Goal: Check status: Check status

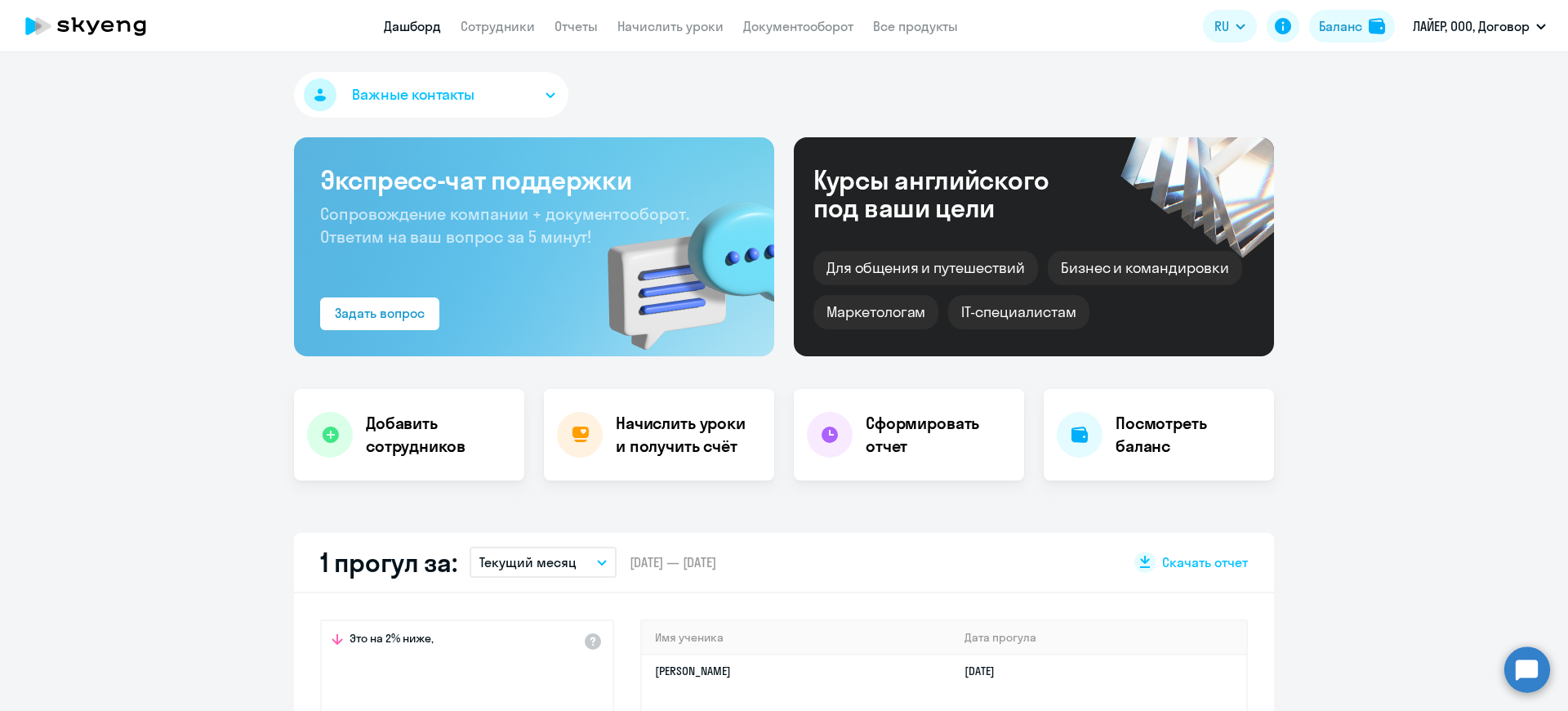
select select "30"
click at [503, 27] on link "Сотрудники" at bounding box center [498, 25] width 75 height 16
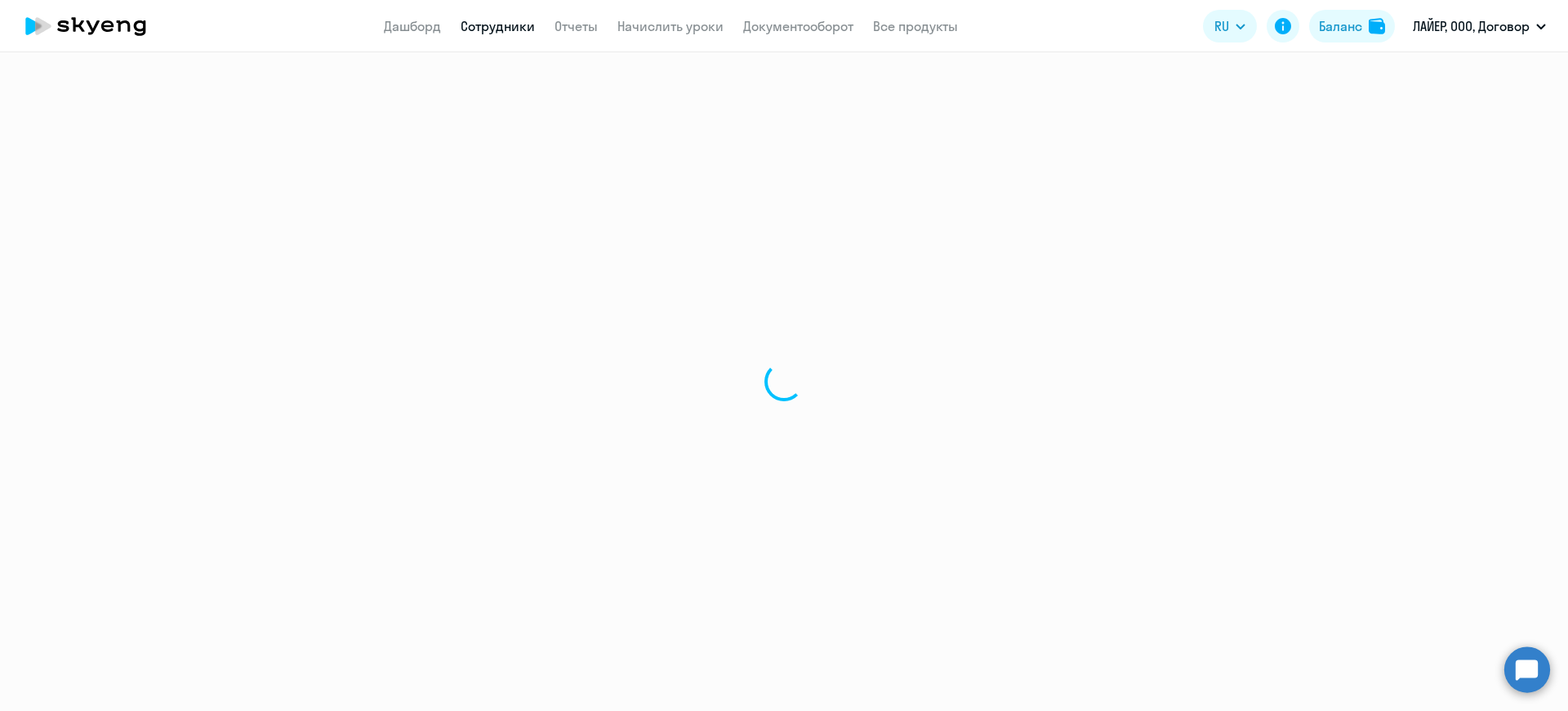
select select "30"
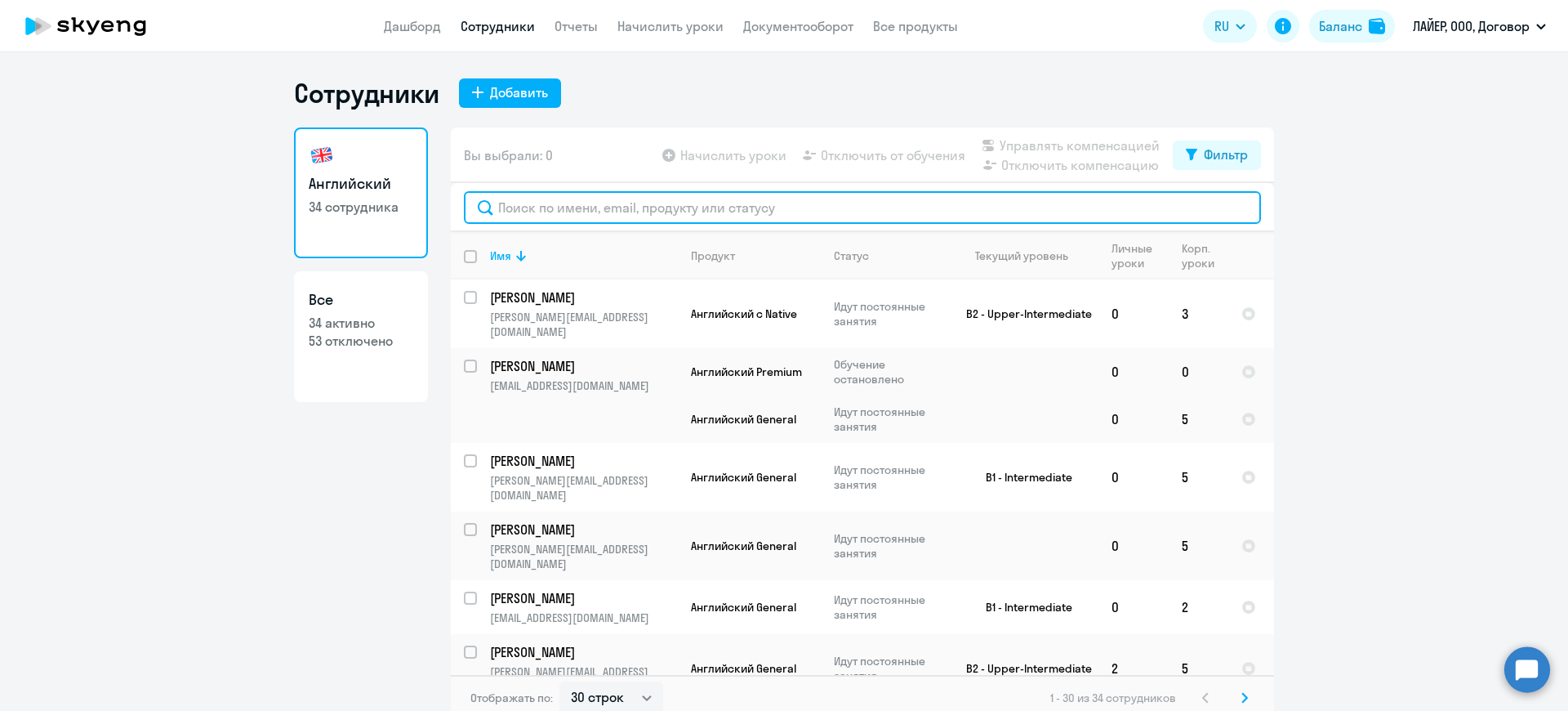
click at [607, 208] on input "text" at bounding box center [862, 208] width 797 height 33
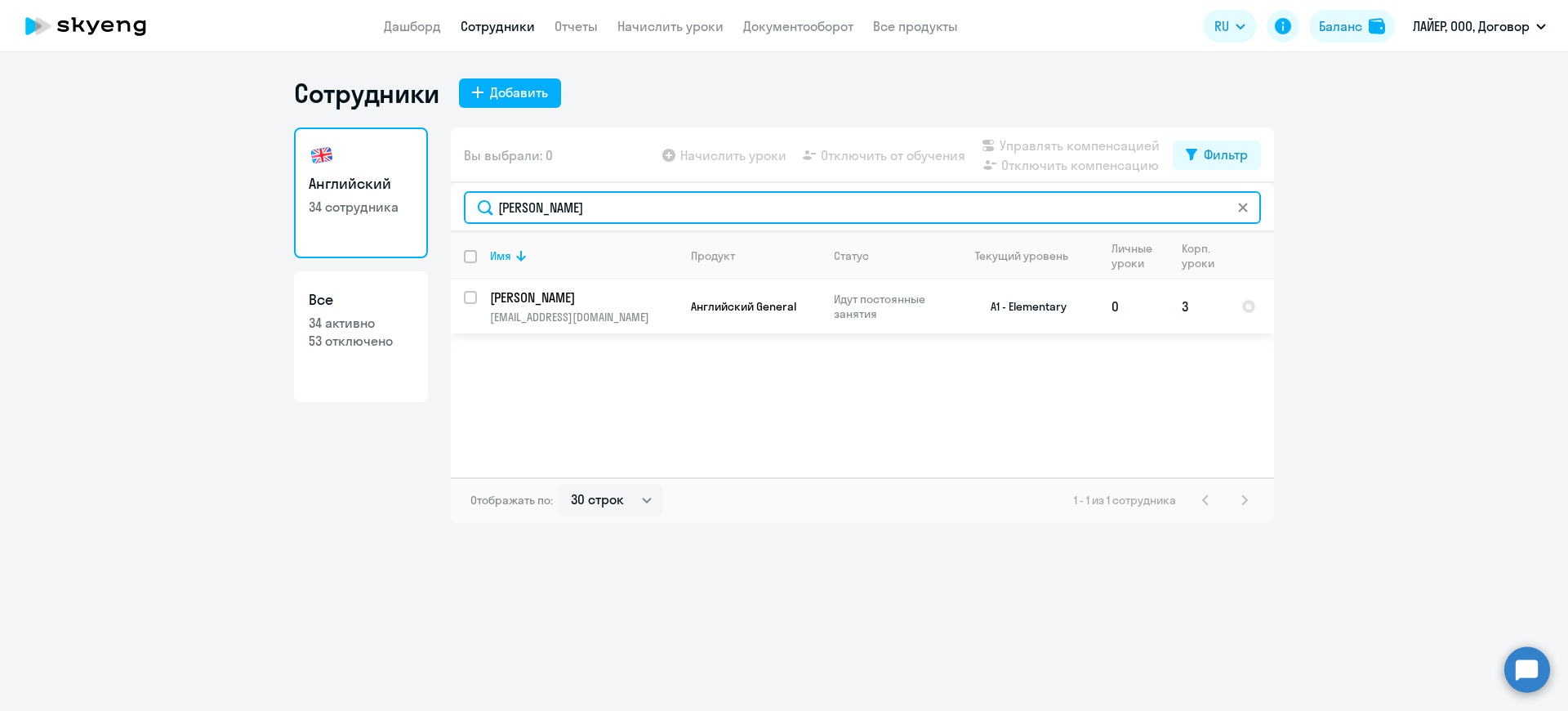
type input "[PERSON_NAME]"
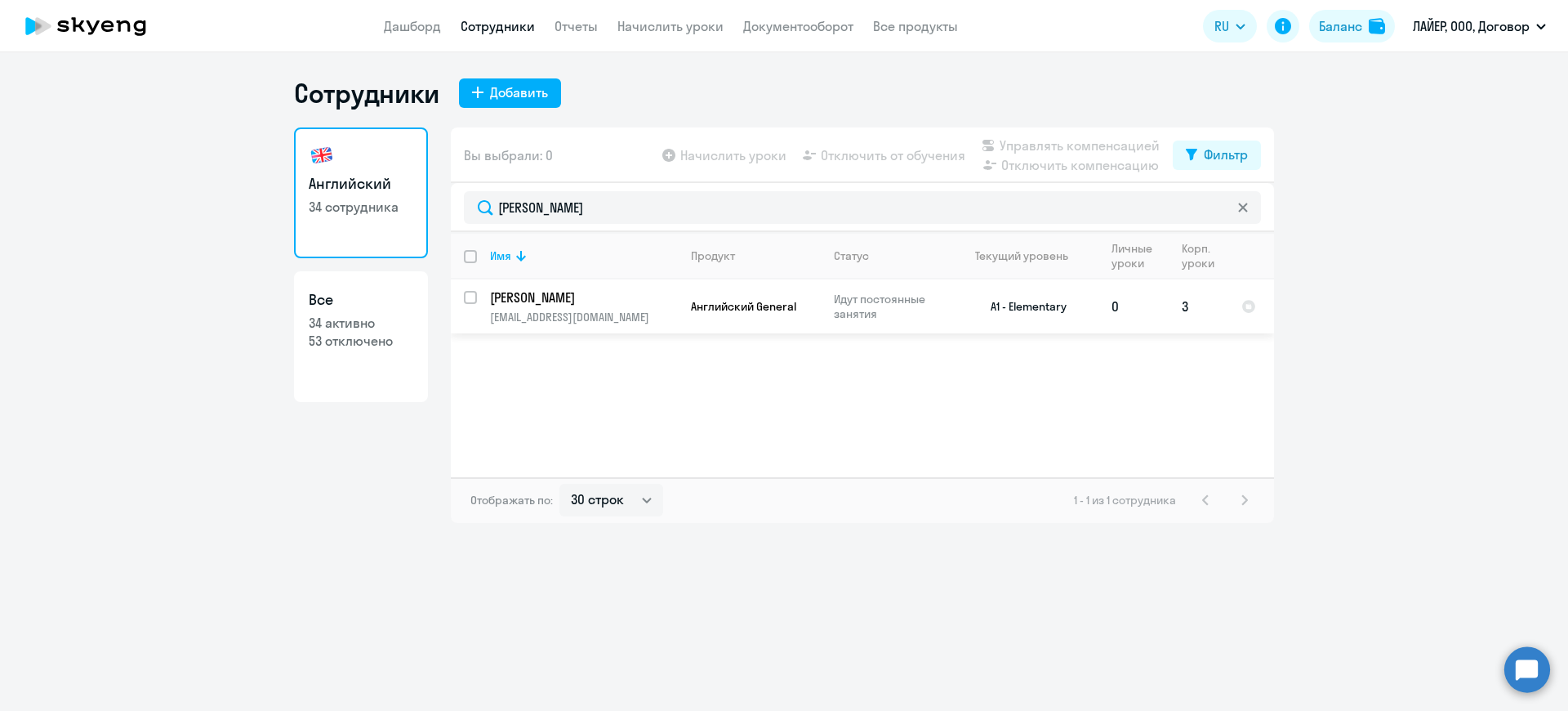
click at [576, 309] on td "[PERSON_NAME] [PERSON_NAME][EMAIL_ADDRESS][DOMAIN_NAME]" at bounding box center [577, 307] width 201 height 54
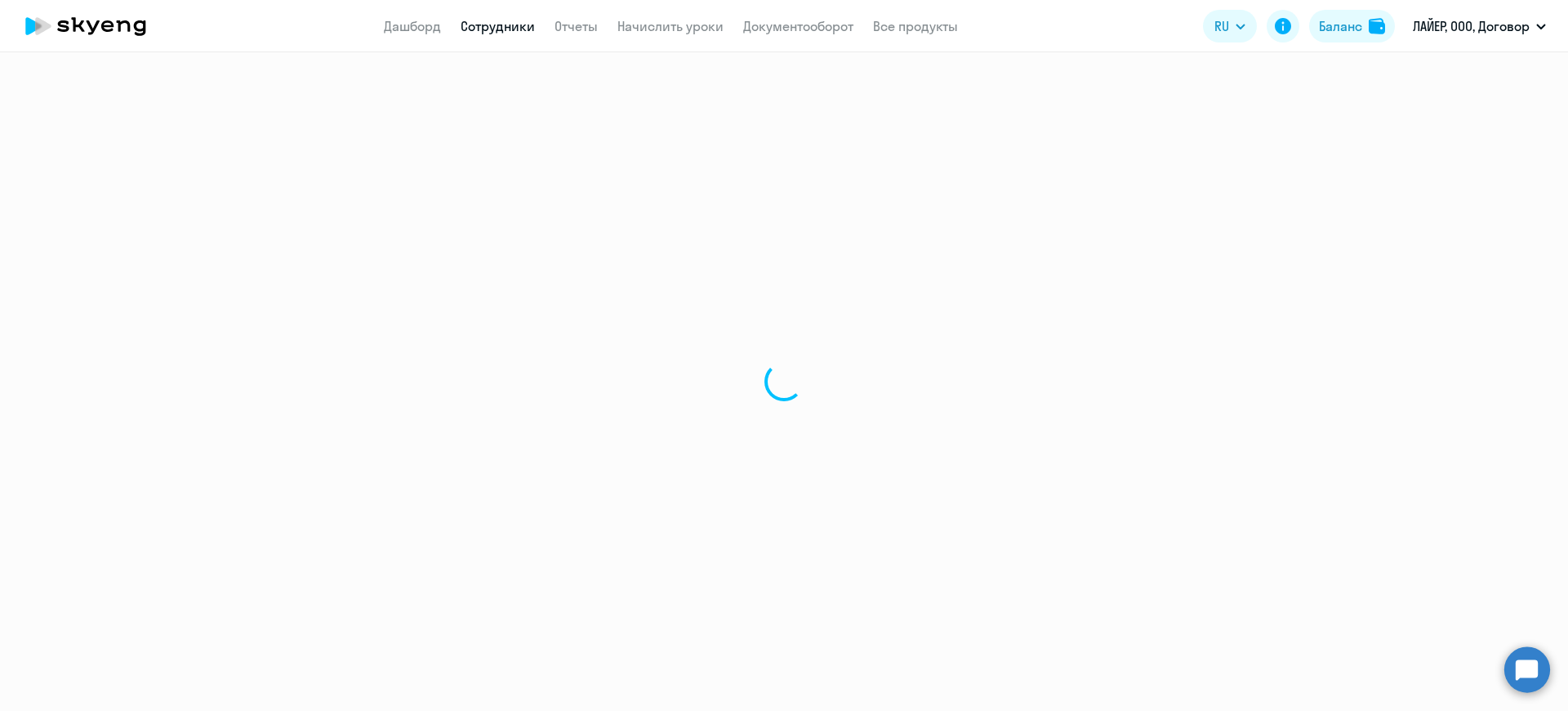
select select "english"
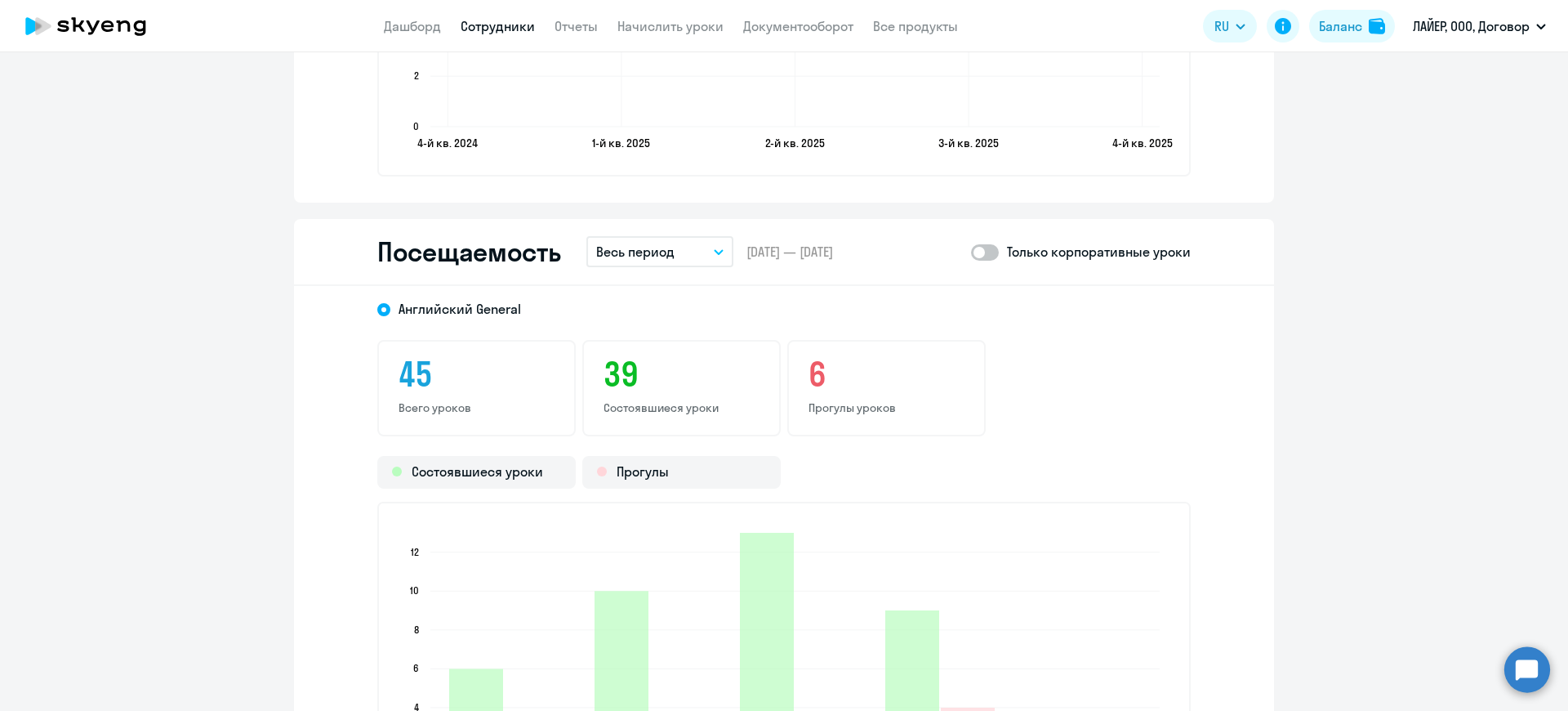
scroll to position [1961, 0]
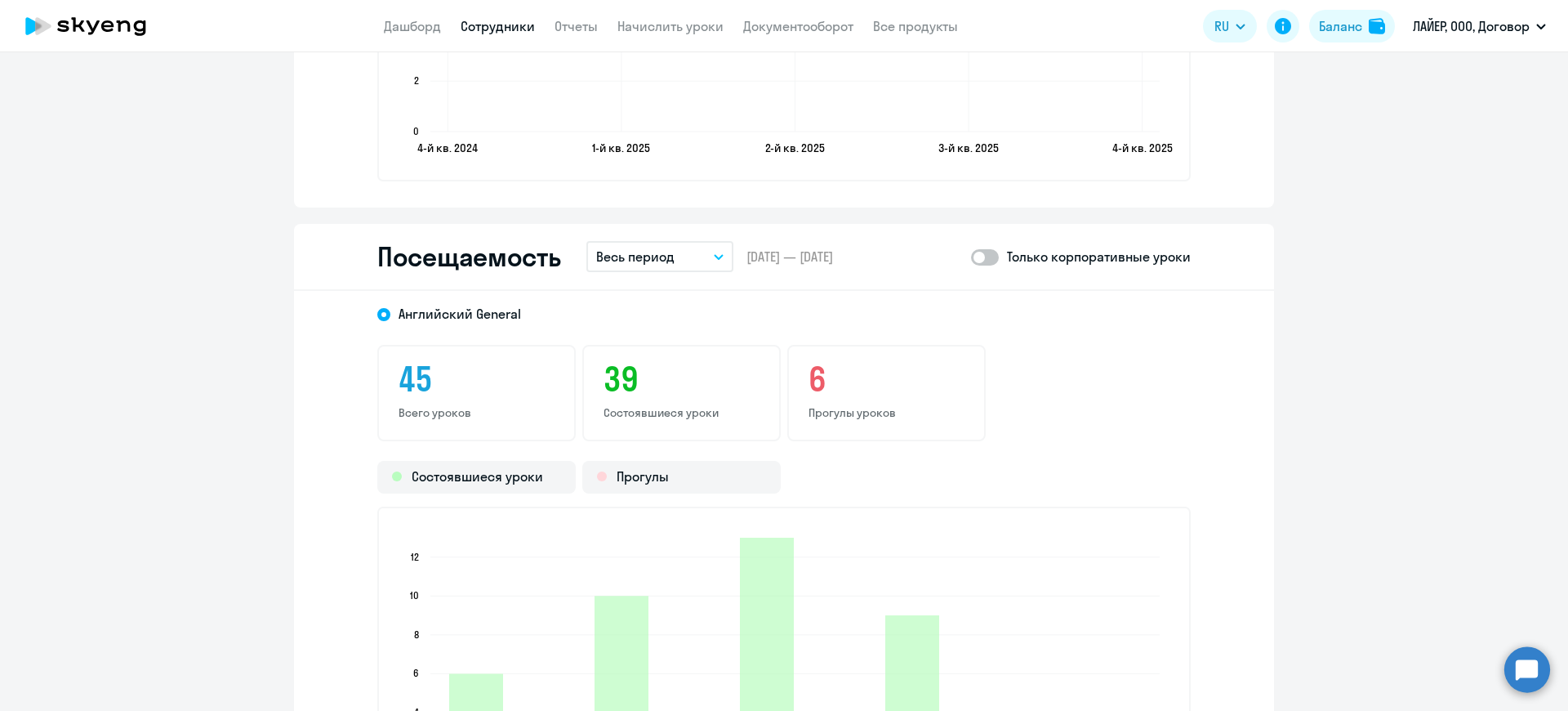
click at [708, 253] on button "Весь период" at bounding box center [660, 256] width 147 height 31
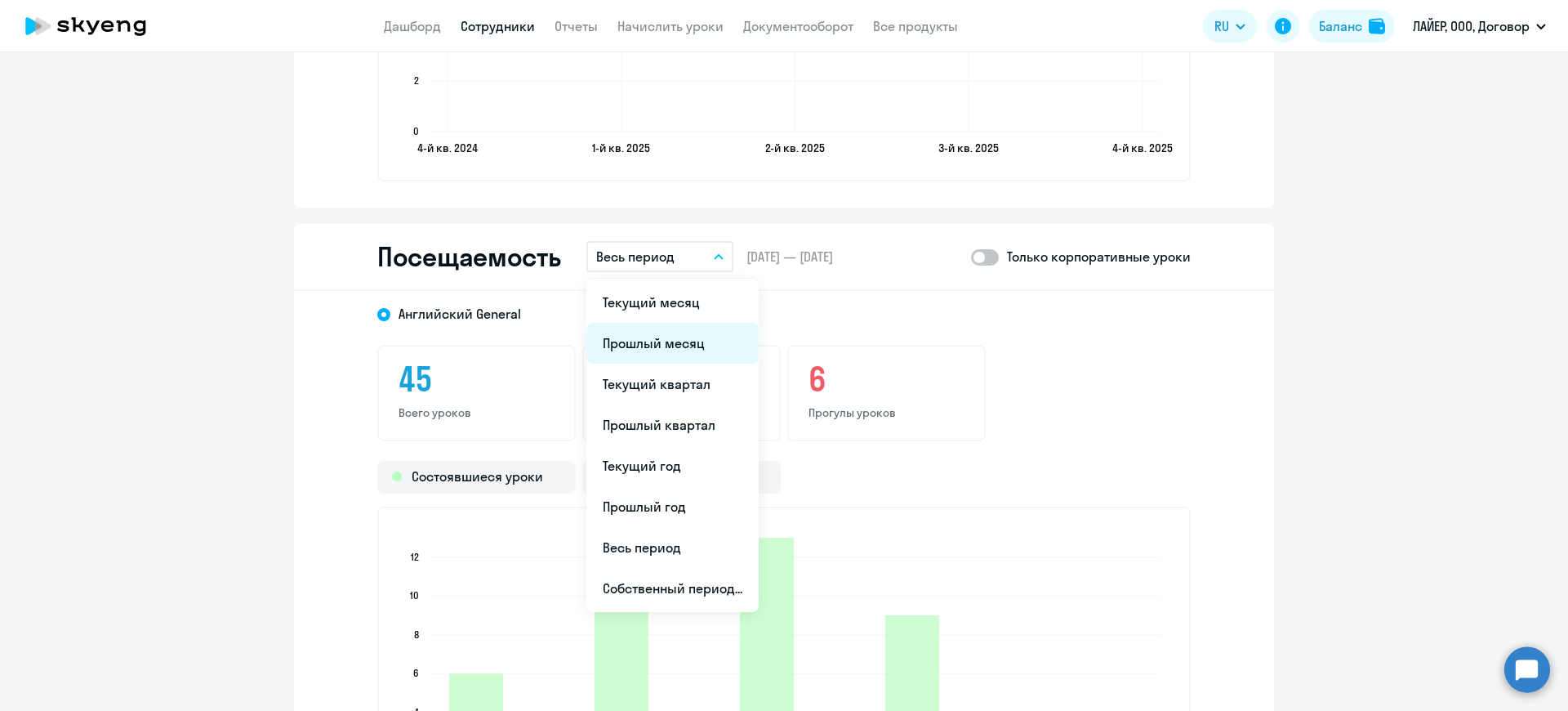
click at [679, 341] on li "Прошлый месяц" at bounding box center [672, 343] width 172 height 41
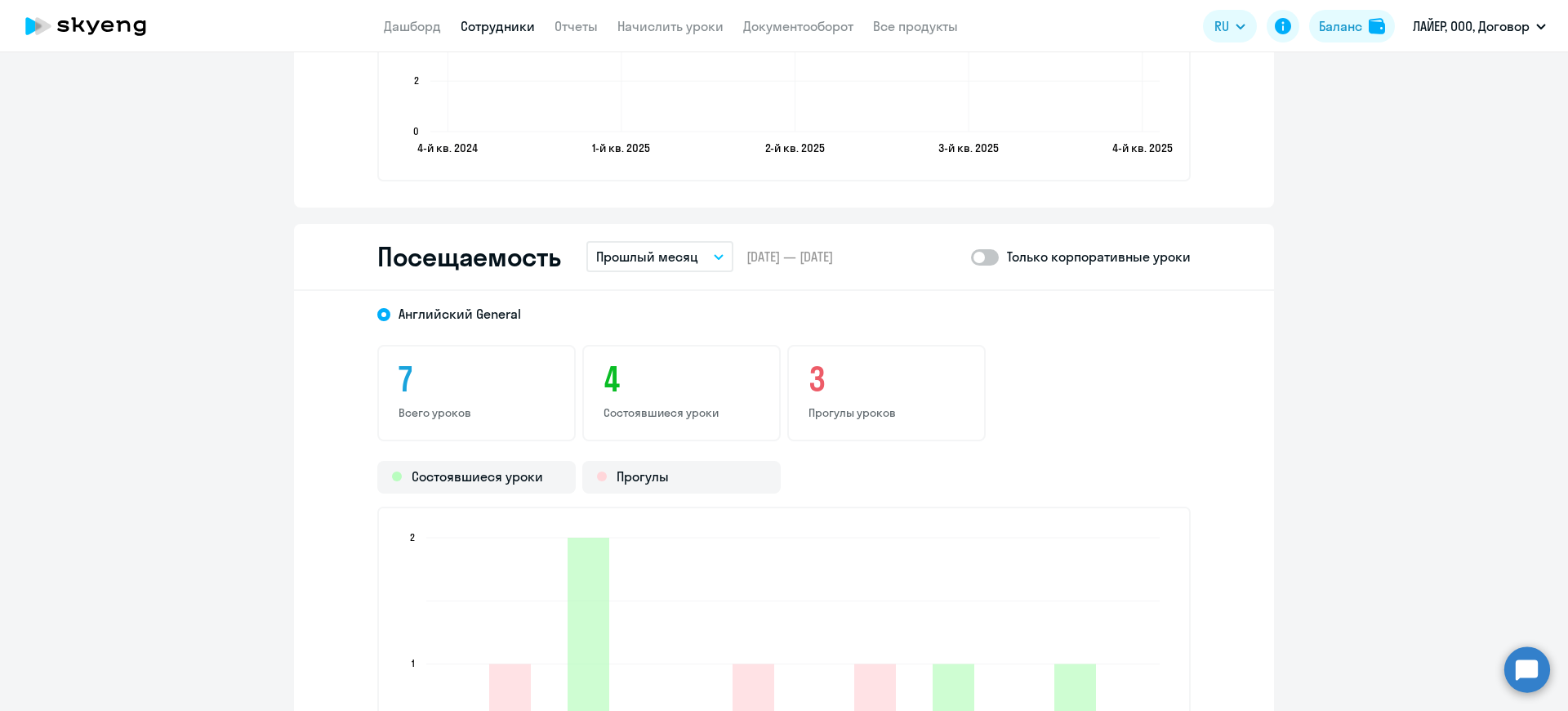
click at [977, 258] on span at bounding box center [985, 257] width 28 height 16
click at [972, 258] on input "checkbox" at bounding box center [971, 257] width 1 height 1
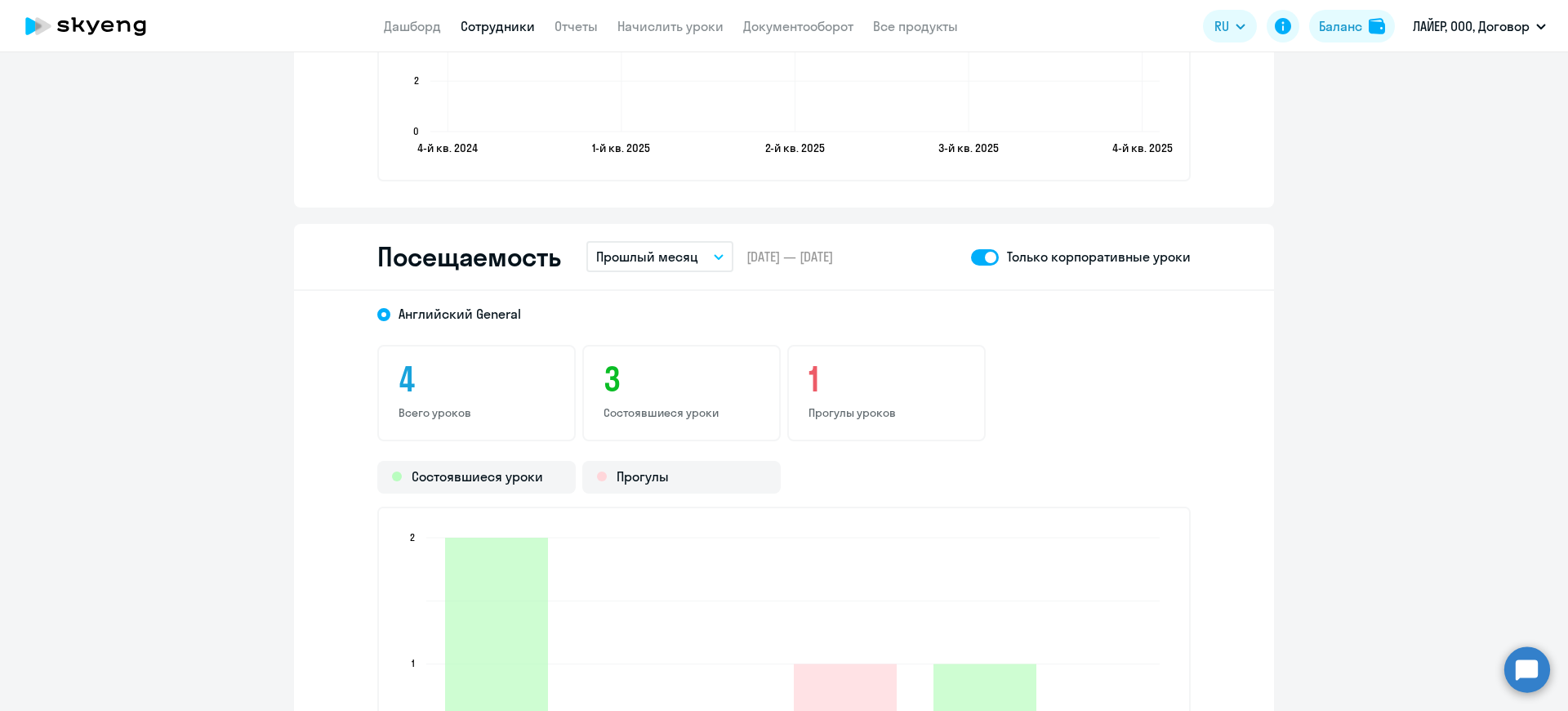
scroll to position [2084, 0]
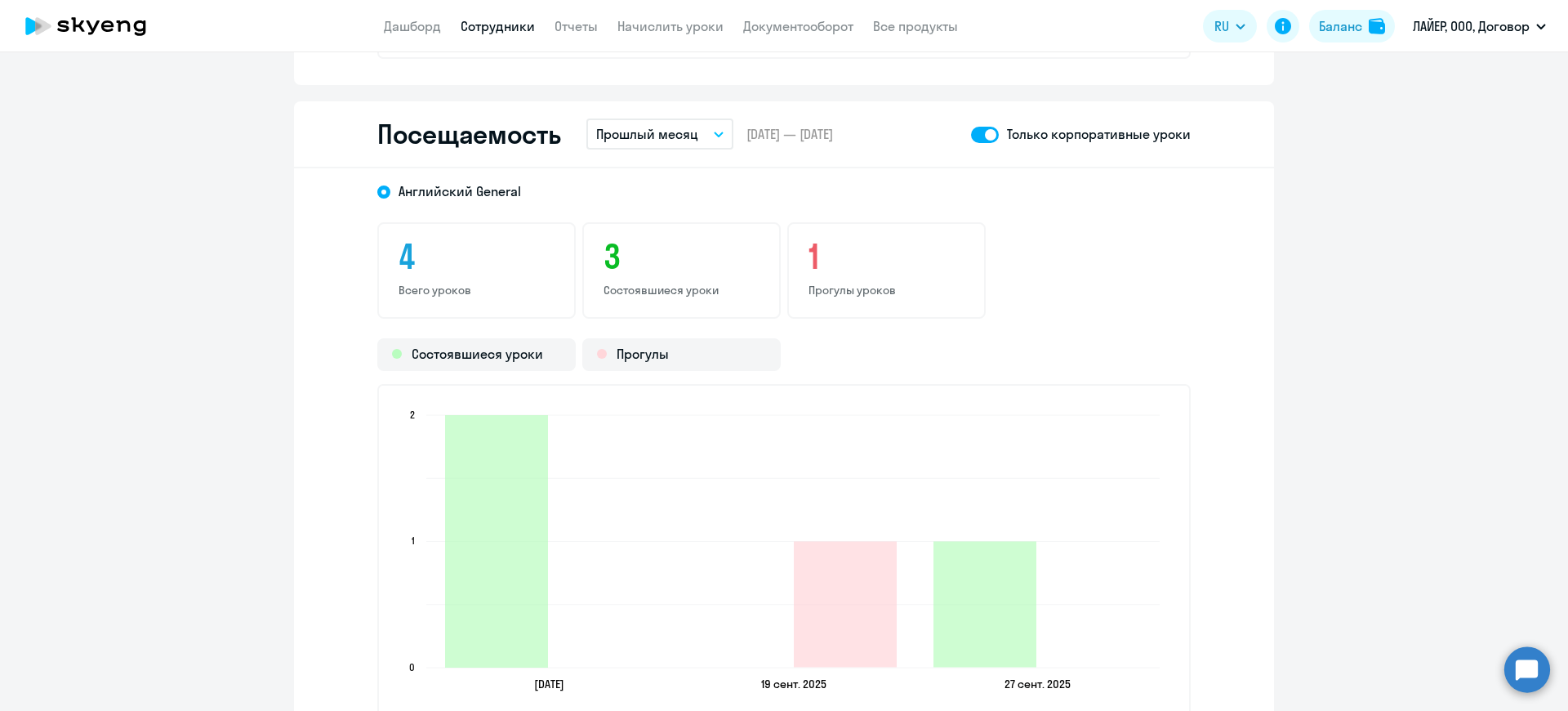
click at [976, 130] on span at bounding box center [985, 134] width 28 height 16
click at [972, 134] on input "checkbox" at bounding box center [971, 134] width 1 height 1
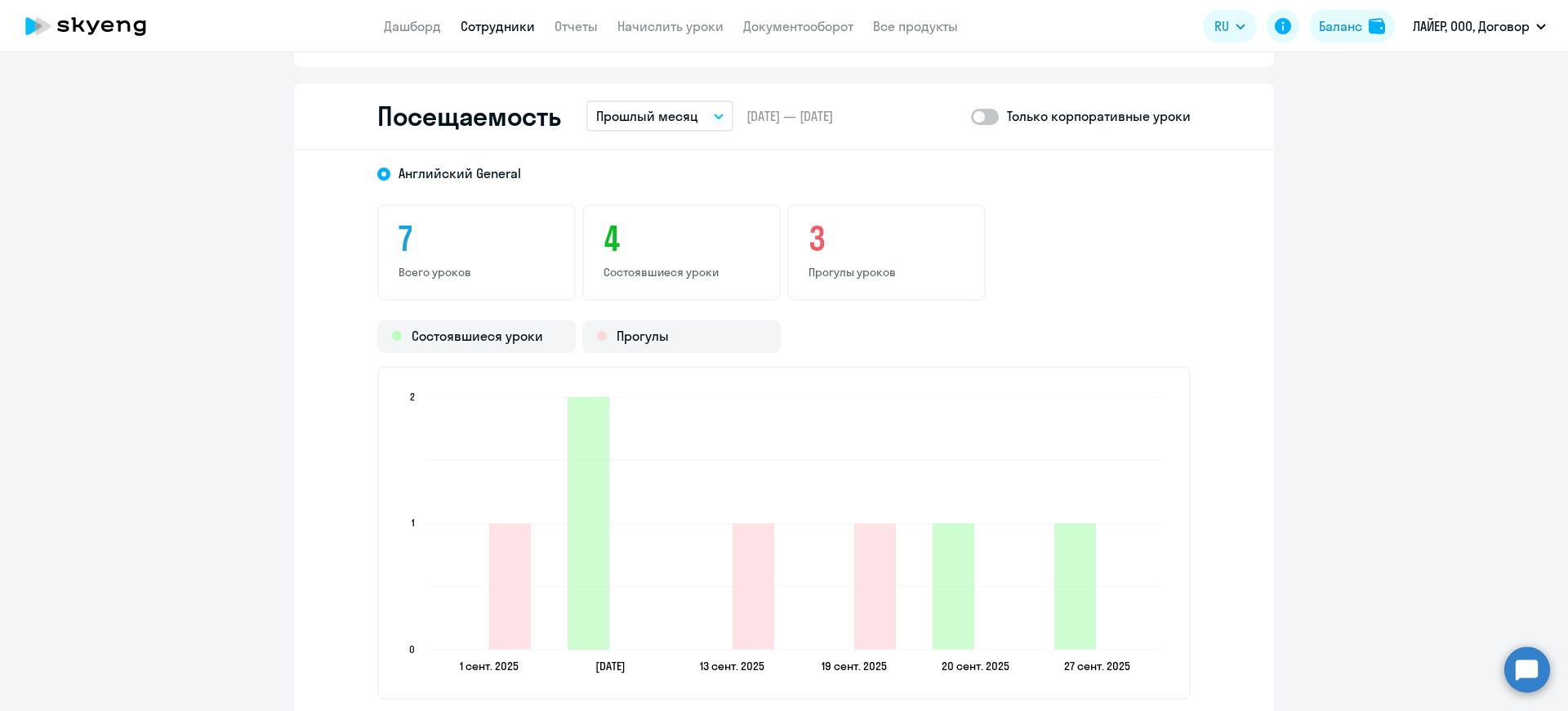
scroll to position [2119, 0]
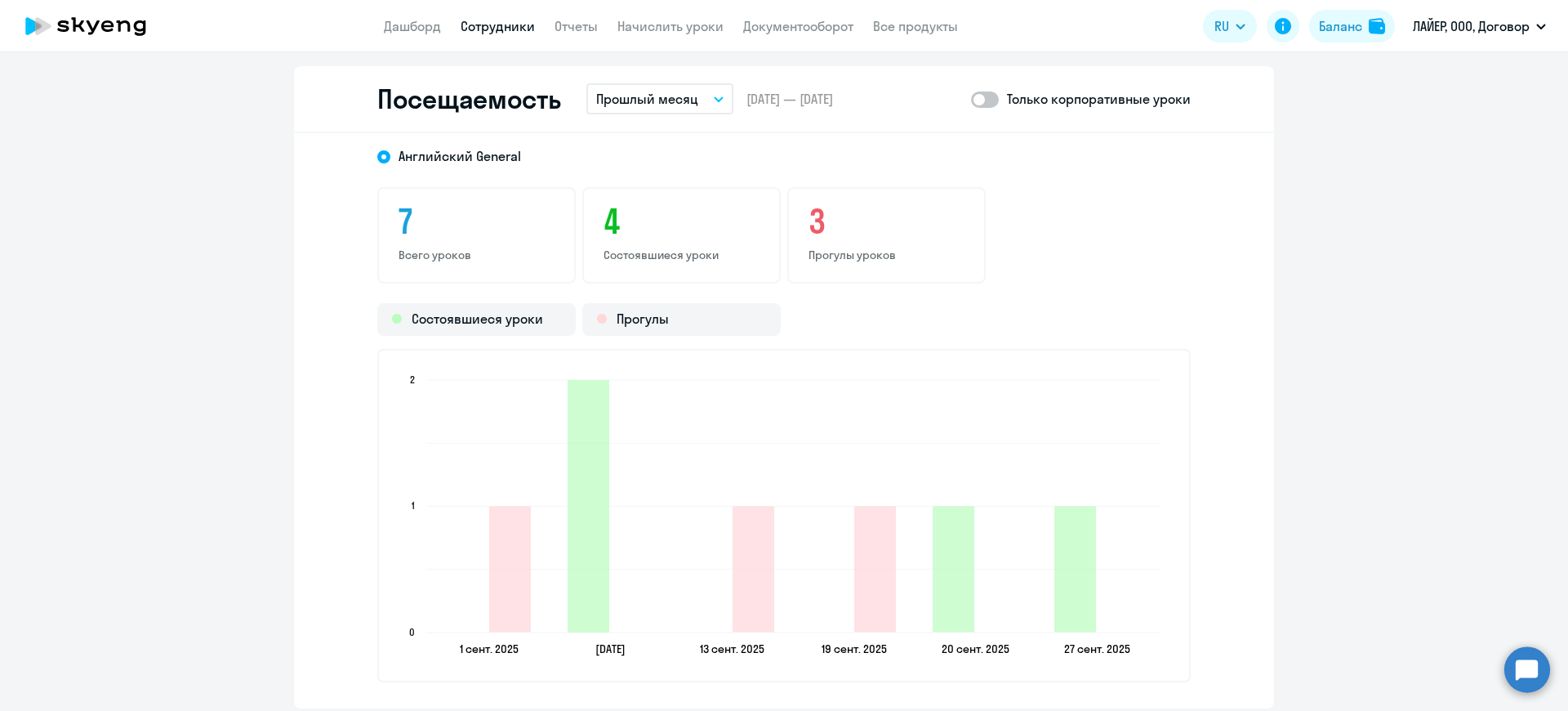
click at [972, 103] on span at bounding box center [985, 99] width 28 height 16
click at [972, 100] on input "checkbox" at bounding box center [971, 99] width 1 height 1
checkbox input "true"
